Goal: Transaction & Acquisition: Purchase product/service

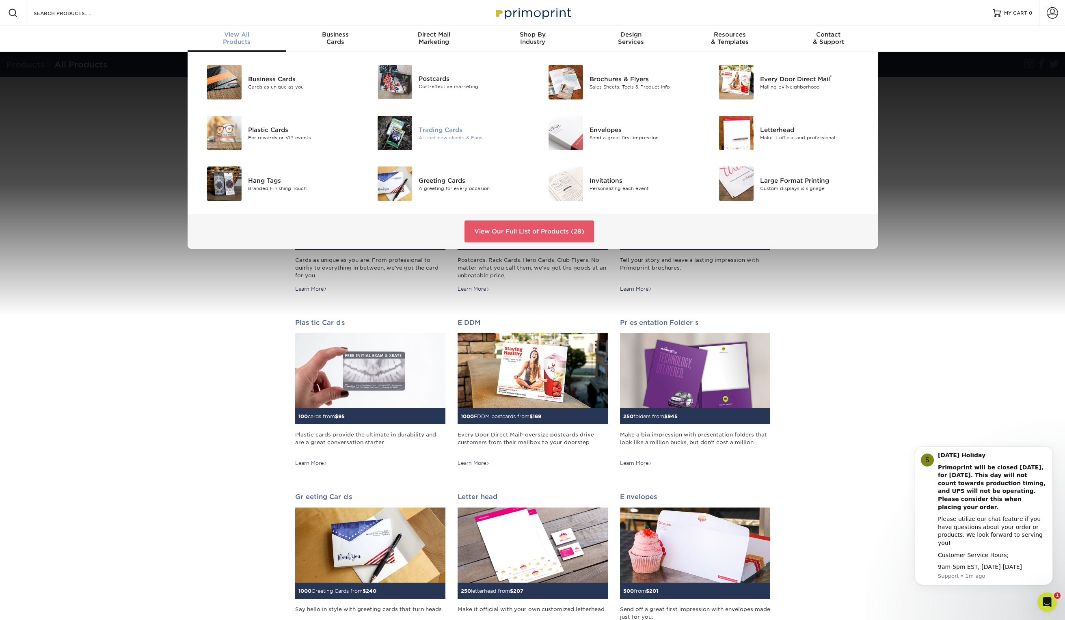
click at [411, 132] on img at bounding box center [395, 133] width 35 height 35
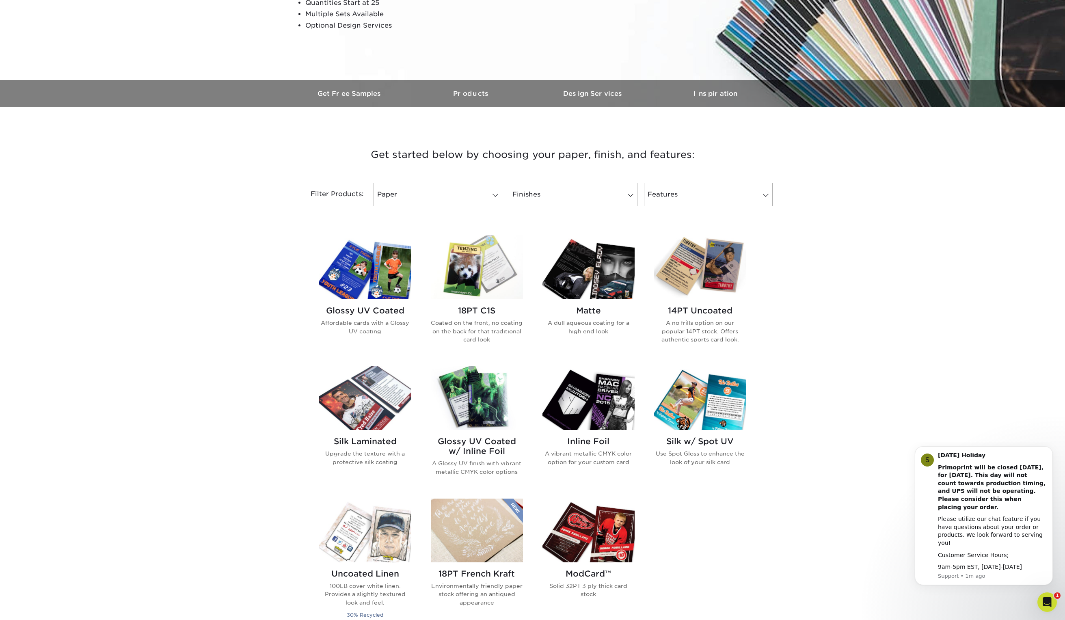
scroll to position [214, 0]
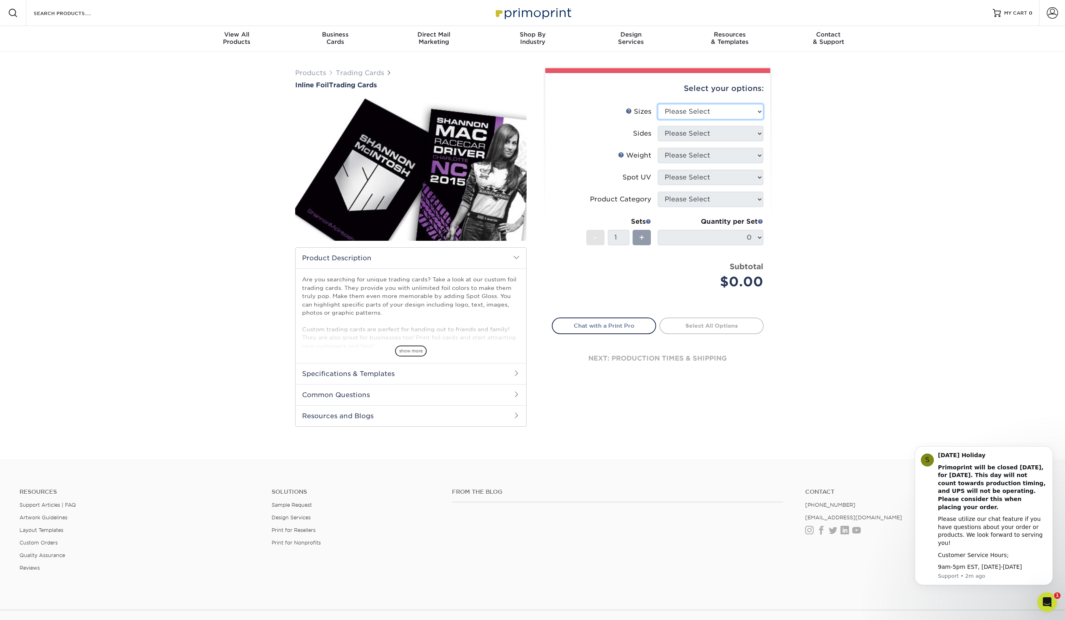
select select "2.50x3.50"
click option "2.5" x 3.5"" at bounding box center [0, 0] width 0 height 0
select select "a75ac2f1-9911-48d6-841d-245b5ac08f27"
select select "16PT"
select select "2"
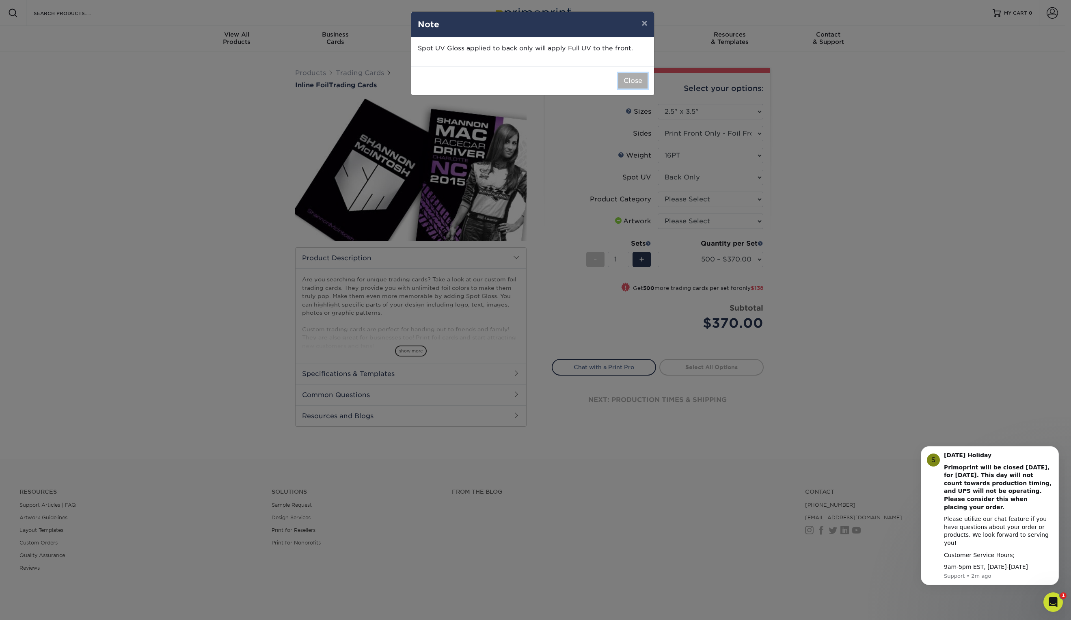
click at [637, 82] on button "Close" at bounding box center [633, 80] width 29 height 15
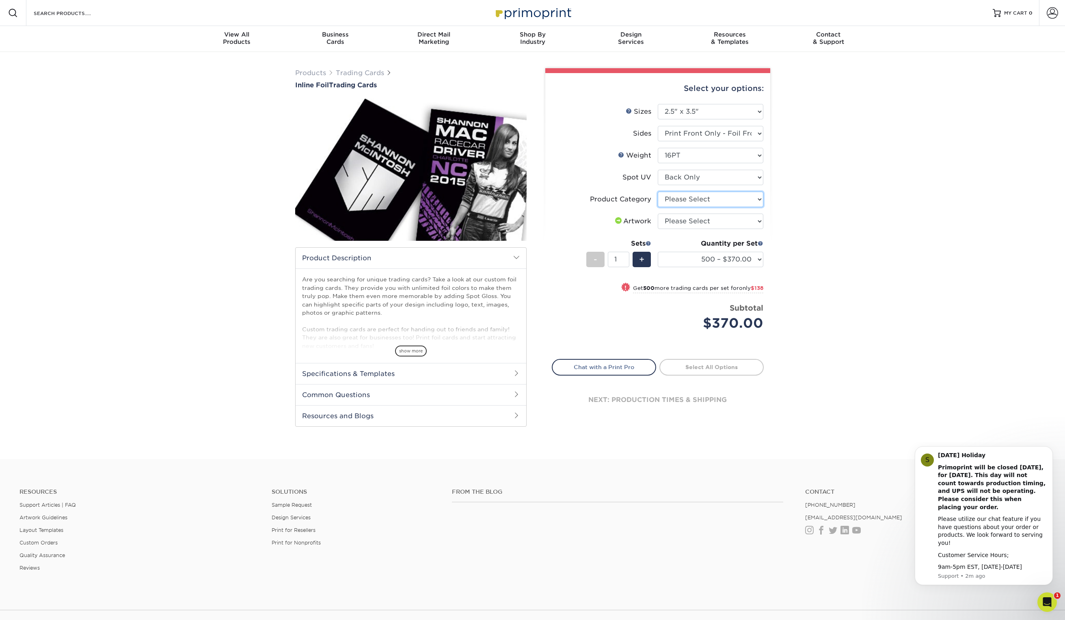
select select "c2f9bce9-36c2-409d-b101-c29d9d031e18"
click option "Trading Cards" at bounding box center [0, 0] width 0 height 0
select select "upload"
click option "I will upload files" at bounding box center [0, 0] width 0 height 0
click at [618, 260] on input "1" at bounding box center [619, 259] width 22 height 15
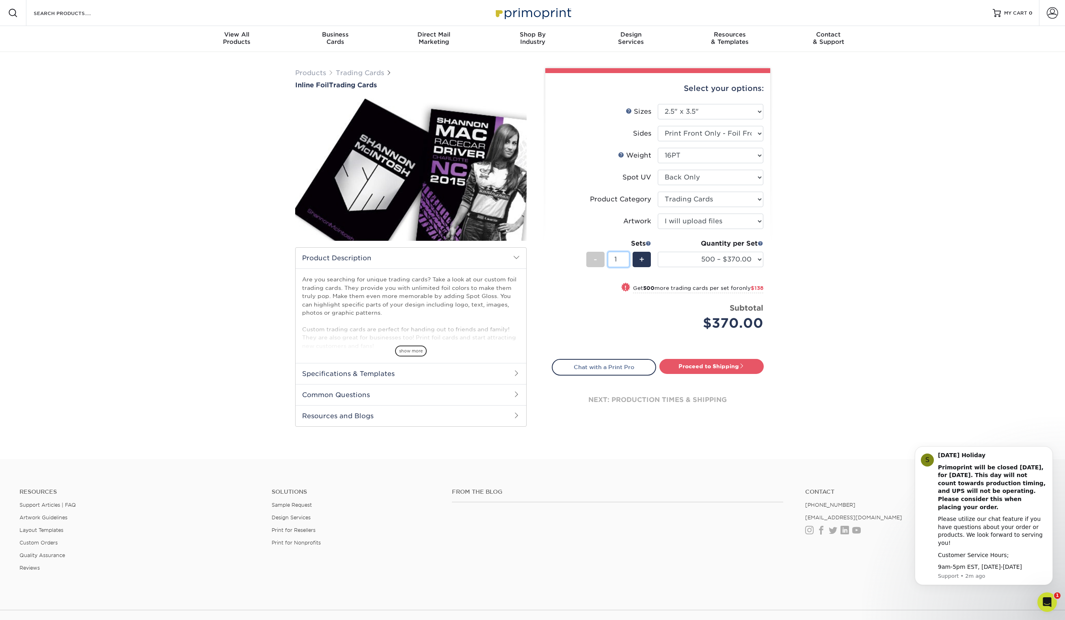
click at [617, 260] on input "1" at bounding box center [619, 259] width 22 height 15
type input "50"
